Goal: Obtain resource: Download file/media

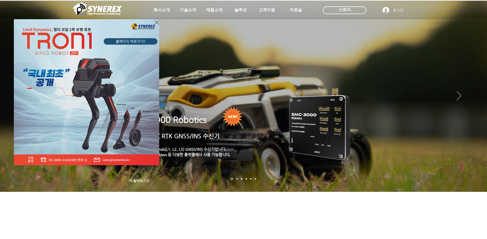
click at [349, 11] on div "LimX Dinamics" at bounding box center [243, 119] width 487 height 239
click at [155, 24] on icon "사이트로 돌아가기" at bounding box center [156, 22] width 5 height 5
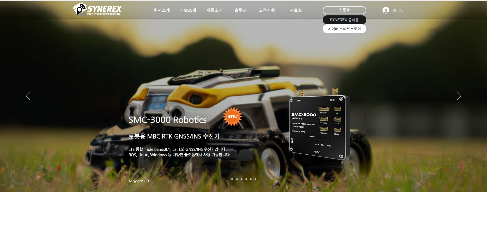
click at [350, 28] on span "네이버 스마트스토어" at bounding box center [344, 28] width 33 height 5
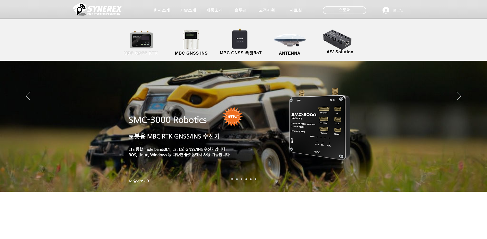
click at [143, 43] on link "MBC GNSS RTK" at bounding box center [141, 43] width 46 height 27
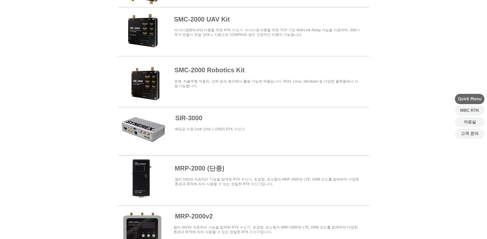
scroll to position [180, 0]
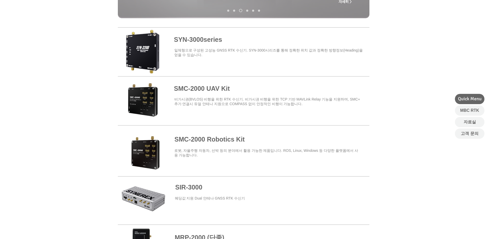
click at [221, 141] on span at bounding box center [244, 149] width 252 height 45
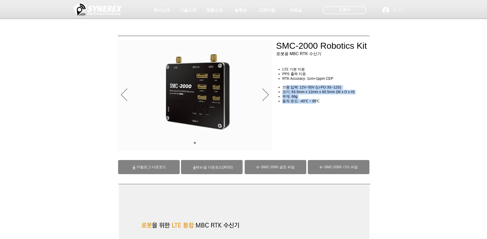
drag, startPoint x: 287, startPoint y: 90, endPoint x: 318, endPoint y: 103, distance: 33.4
click at [318, 103] on div "LTE 기본 지원 PPS 출력 지원 RTK Accuracy: 1cm+1ppm CEP ​ ​ 전원 입력: 12V~50V (Li-PO 3S~12S…" at bounding box center [324, 90] width 97 height 46
click at [318, 103] on span "동작 온도: -40℃ ~ 85℃" at bounding box center [301, 101] width 37 height 4
drag, startPoint x: 318, startPoint y: 103, endPoint x: 283, endPoint y: 91, distance: 37.2
click at [283, 91] on div "LTE 기본 지원 PPS 출력 지원 RTK Accuracy: 1cm+1ppm CEP ​ ​ 전원 입력: 12V~50V (Li-PO 3S~12S…" at bounding box center [324, 90] width 97 height 46
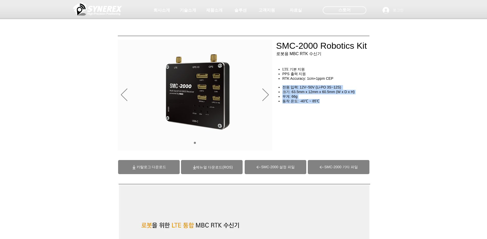
click at [283, 89] on span "전원 입력: 12V~50V (Li-PO 3S~12S)" at bounding box center [312, 87] width 59 height 4
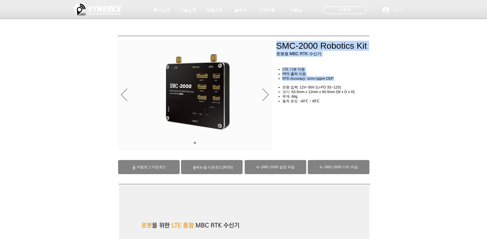
drag, startPoint x: 292, startPoint y: 95, endPoint x: 318, endPoint y: 107, distance: 29.5
click at [318, 107] on div "SMC-2000 Robotics Kit 로봇용 MBC RTK 수신기 LTE 기본 지원 PPS 출력 지원 RTK Accuracy: 1cm+1pp…" at bounding box center [327, 116] width 103 height 24
click at [318, 107] on div "main content" at bounding box center [327, 116] width 103 height 24
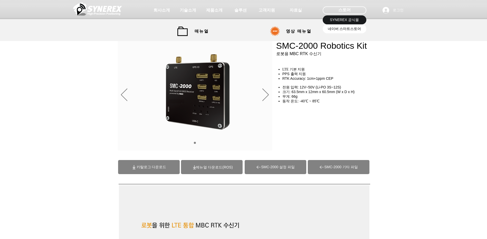
click at [338, 29] on span "네이버 스마트스토어" at bounding box center [344, 28] width 33 height 5
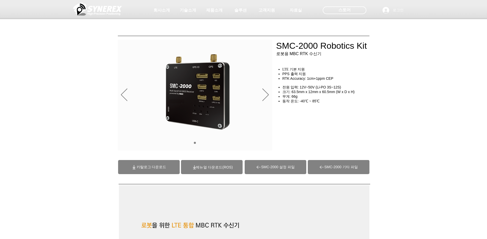
click at [143, 167] on span "카탈로그 다운로드" at bounding box center [152, 167] width 30 height 5
click at [198, 163] on span at bounding box center [212, 167] width 62 height 14
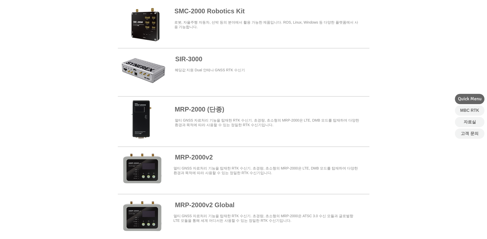
scroll to position [154, 0]
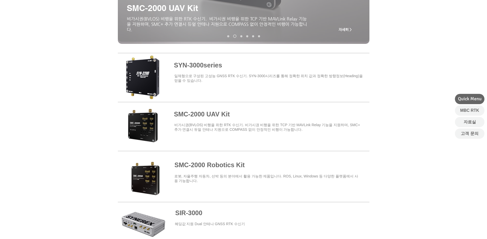
click at [202, 74] on span at bounding box center [244, 76] width 252 height 45
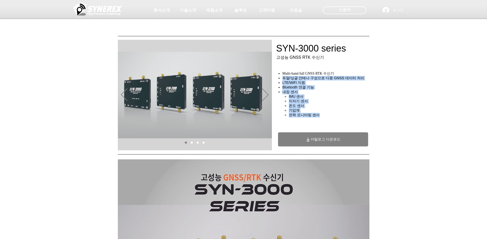
drag, startPoint x: 282, startPoint y: 80, endPoint x: 334, endPoint y: 117, distance: 64.2
click at [333, 118] on ul "Multi-band full GNSS RTK 수신기 듀얼/싱글 안테나 구성으로 다중 GNSS 데이터 처리 LTE/WiFi 지원 Bluetoot…" at bounding box center [325, 94] width 95 height 46
click at [338, 113] on h4 "기압계" at bounding box center [331, 110] width 84 height 5
drag, startPoint x: 339, startPoint y: 99, endPoint x: 348, endPoint y: 78, distance: 22.7
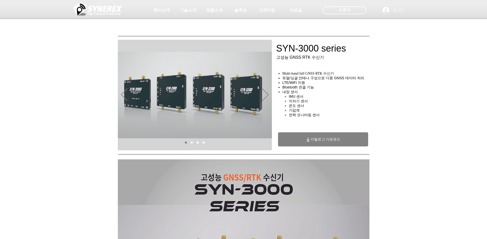
click at [348, 77] on div "초고정밀 위치정보 솔루션 Broadcast RTK #comp-kyq9tmhv svg [data-color="1"] {fill: #000000;…" at bounding box center [243, 39] width 487 height 79
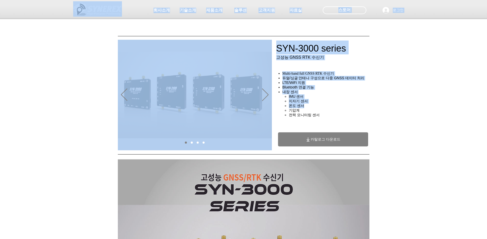
drag, startPoint x: 350, startPoint y: 79, endPoint x: 354, endPoint y: 113, distance: 33.8
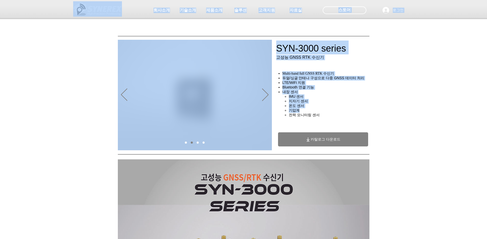
click at [354, 113] on h4 "기압계" at bounding box center [331, 110] width 84 height 5
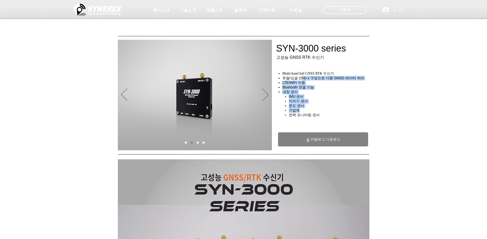
drag, startPoint x: 303, startPoint y: 82, endPoint x: 319, endPoint y: 113, distance: 35.3
click at [319, 113] on ul "Multi-band full GNSS RTK 수신기 듀얼/싱글 안테나 구성으로 다중 GNSS 데이터 처리 LTE/WiFi 지원 Bluetoot…" at bounding box center [325, 94] width 95 height 46
click at [319, 113] on h4 "기압계" at bounding box center [331, 110] width 84 height 5
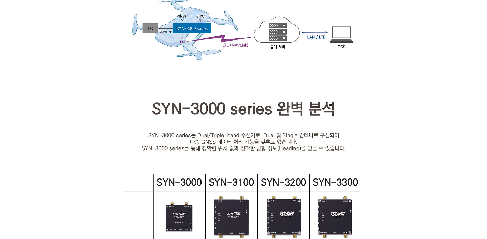
scroll to position [771, 0]
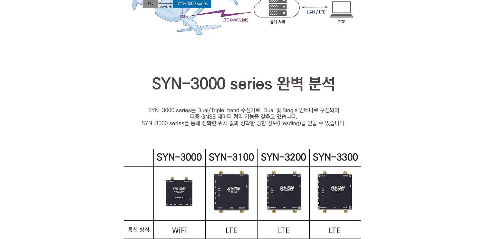
drag, startPoint x: 310, startPoint y: 135, endPoint x: 284, endPoint y: 125, distance: 28.2
click at [284, 125] on img at bounding box center [244, 95] width 252 height 1413
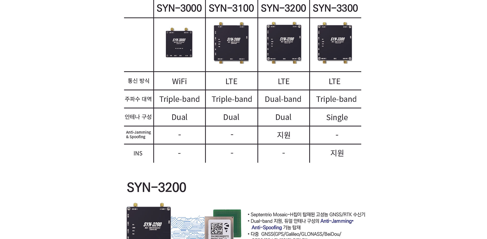
scroll to position [1027, 0]
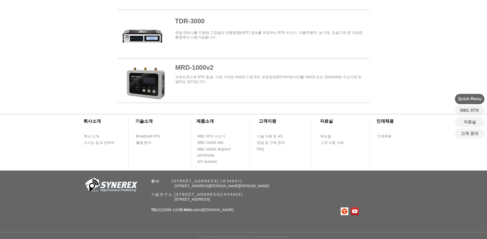
scroll to position [154, 0]
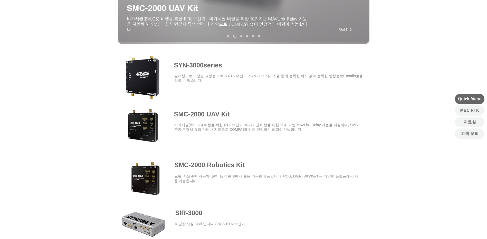
click at [235, 170] on span at bounding box center [244, 174] width 252 height 45
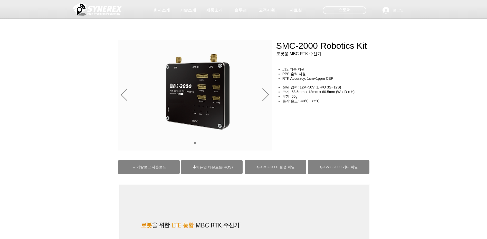
click at [284, 168] on span "SMC-2000 설정 파일" at bounding box center [278, 167] width 34 height 5
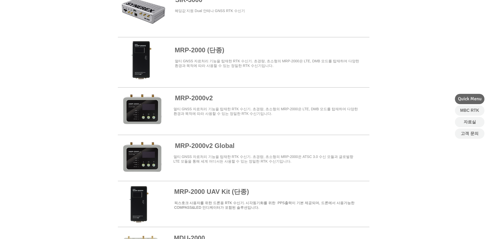
scroll to position [385, 0]
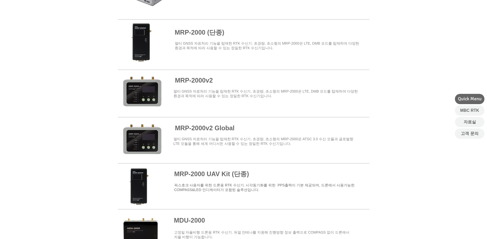
click at [195, 79] on span at bounding box center [244, 93] width 252 height 45
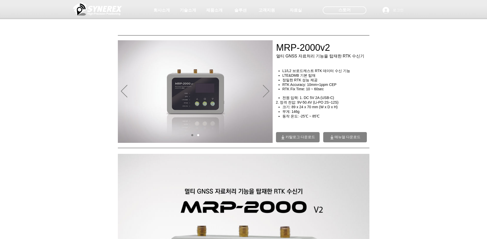
click at [308, 139] on span "카탈로그 다운로드" at bounding box center [301, 137] width 30 height 5
